Goal: Information Seeking & Learning: Find specific fact

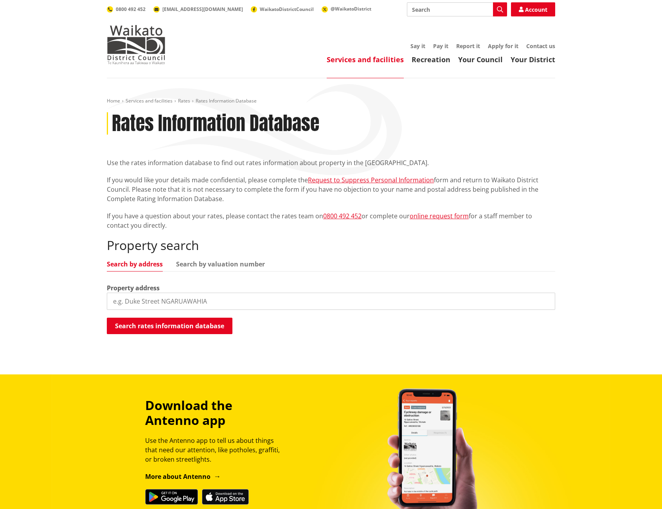
click at [136, 298] on input "search" at bounding box center [331, 301] width 448 height 17
type input "[STREET_ADDRESS][PERSON_NAME]"
click at [134, 333] on button "Search rates information database" at bounding box center [170, 326] width 126 height 16
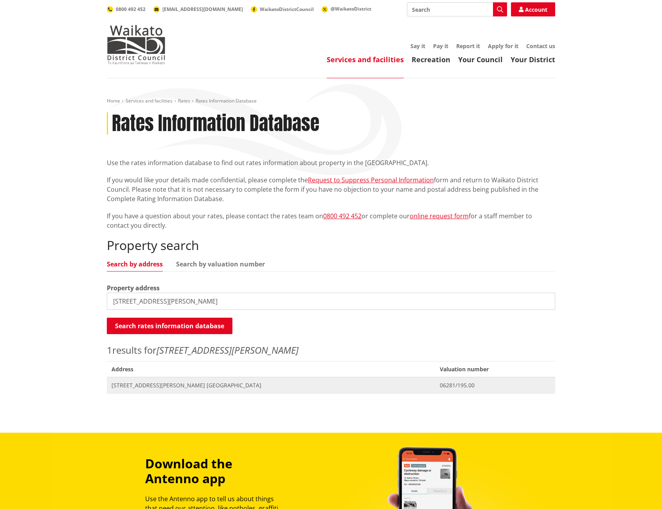
click at [195, 388] on span "[STREET_ADDRESS][PERSON_NAME] [GEOGRAPHIC_DATA]" at bounding box center [270, 385] width 319 height 8
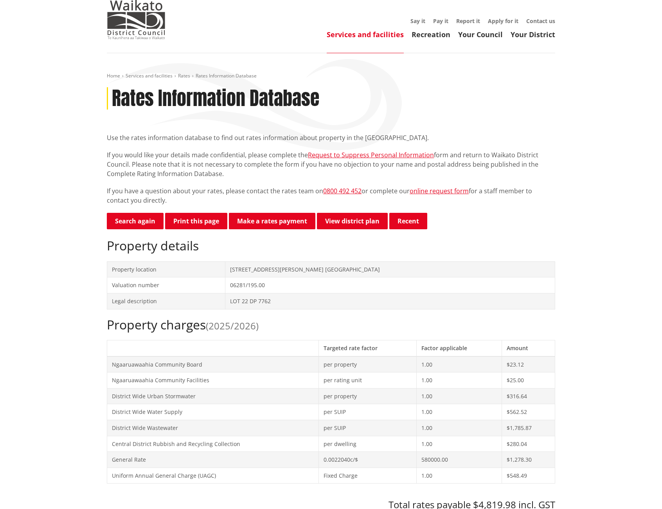
scroll to position [194, 0]
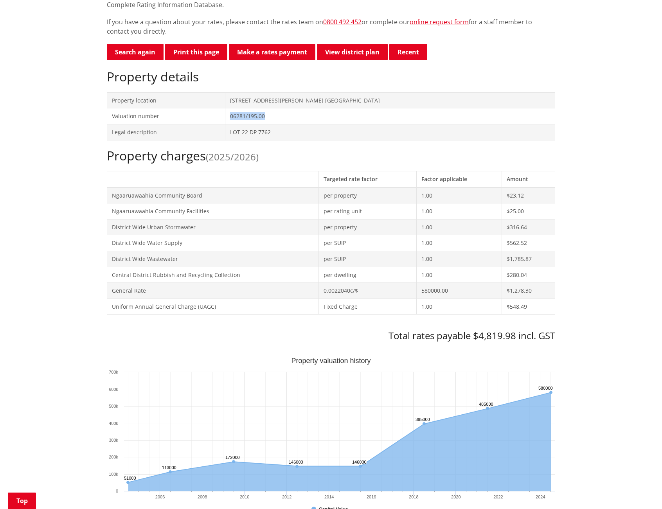
drag, startPoint x: 313, startPoint y: 117, endPoint x: 273, endPoint y: 116, distance: 39.5
click at [273, 116] on td "06281/195.00" at bounding box center [390, 116] width 330 height 16
copy td "06281/195.00"
click at [342, 133] on td "LOT 22 DP 7762" at bounding box center [390, 132] width 330 height 16
